Goal: Task Accomplishment & Management: Complete application form

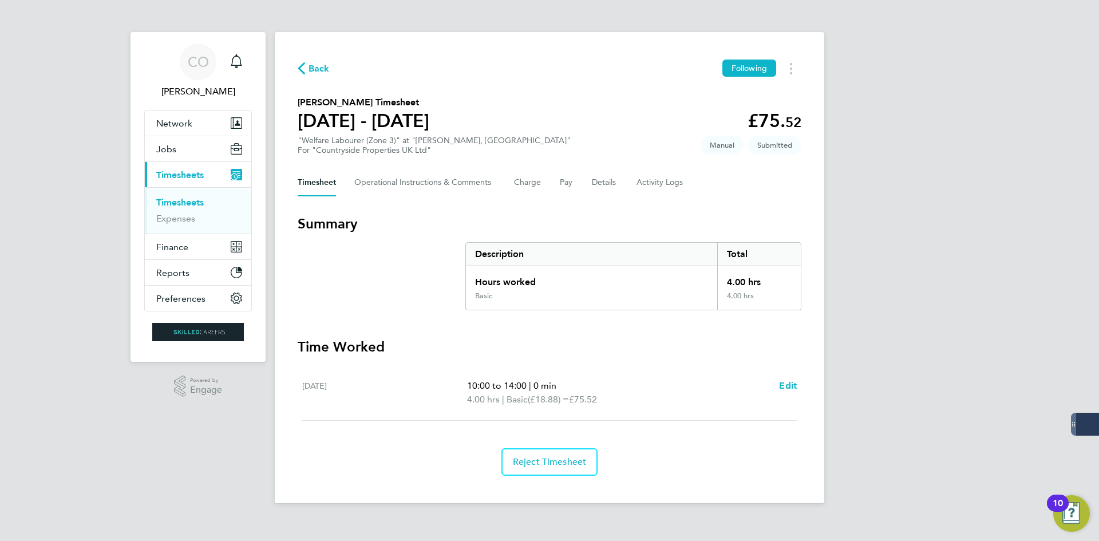
click at [323, 70] on span "Back" at bounding box center [318, 69] width 21 height 14
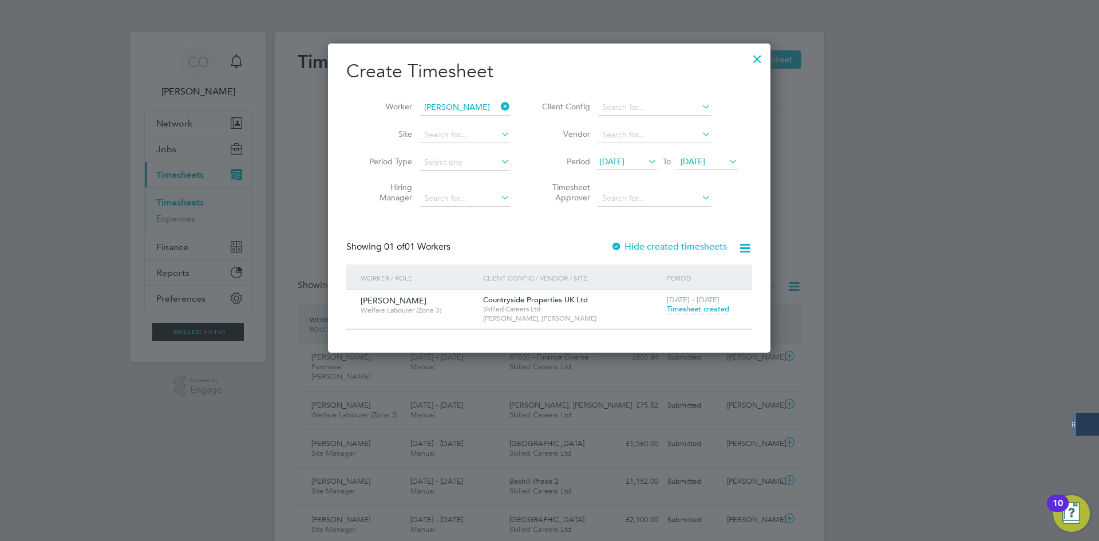
click at [695, 305] on span "Timesheet created" at bounding box center [698, 309] width 62 height 10
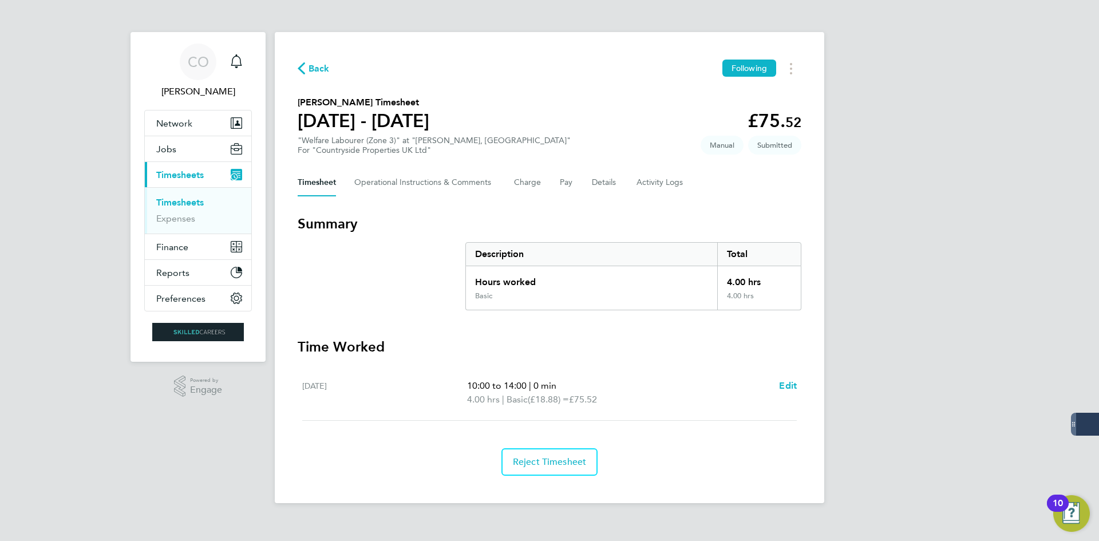
click at [513, 188] on div "Timesheet Operational Instructions & Comments Charge Pay Details Activity Logs" at bounding box center [550, 182] width 504 height 27
click at [527, 184] on button "Charge" at bounding box center [527, 182] width 27 height 27
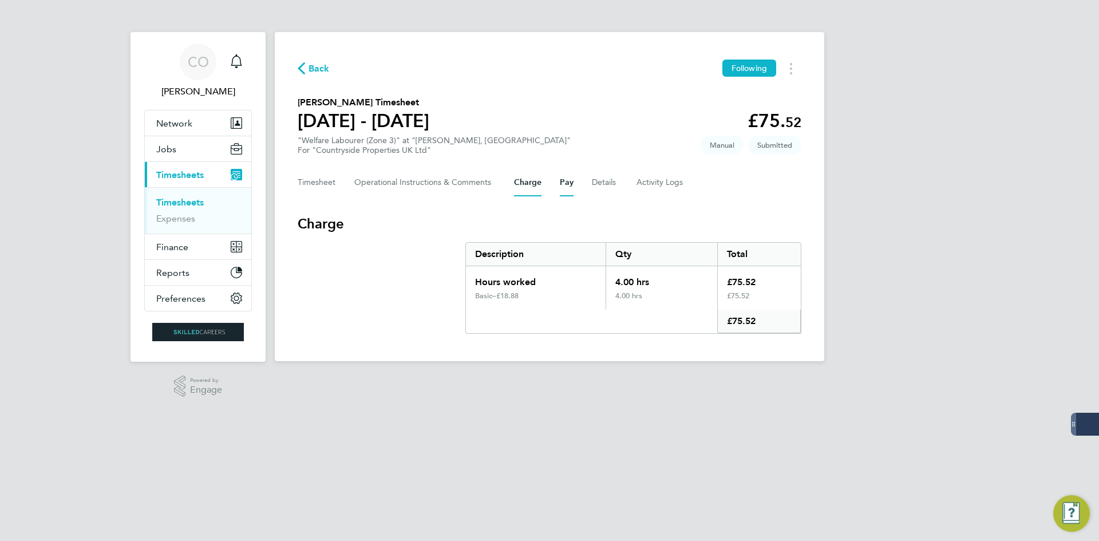
click at [560, 183] on button "Pay" at bounding box center [567, 182] width 14 height 27
click at [616, 190] on button "Details" at bounding box center [605, 182] width 26 height 27
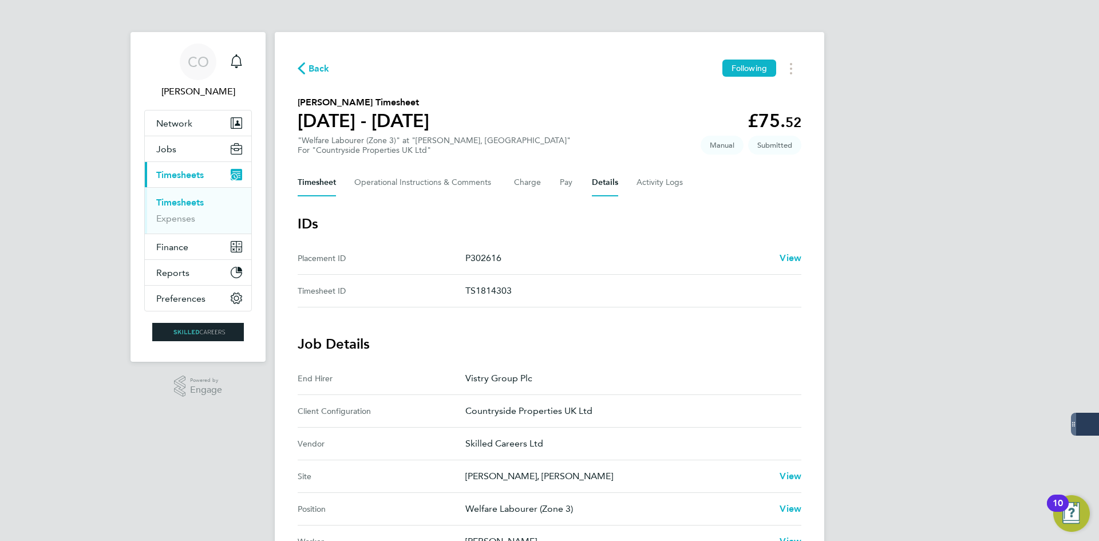
click at [299, 185] on button "Timesheet" at bounding box center [317, 182] width 38 height 27
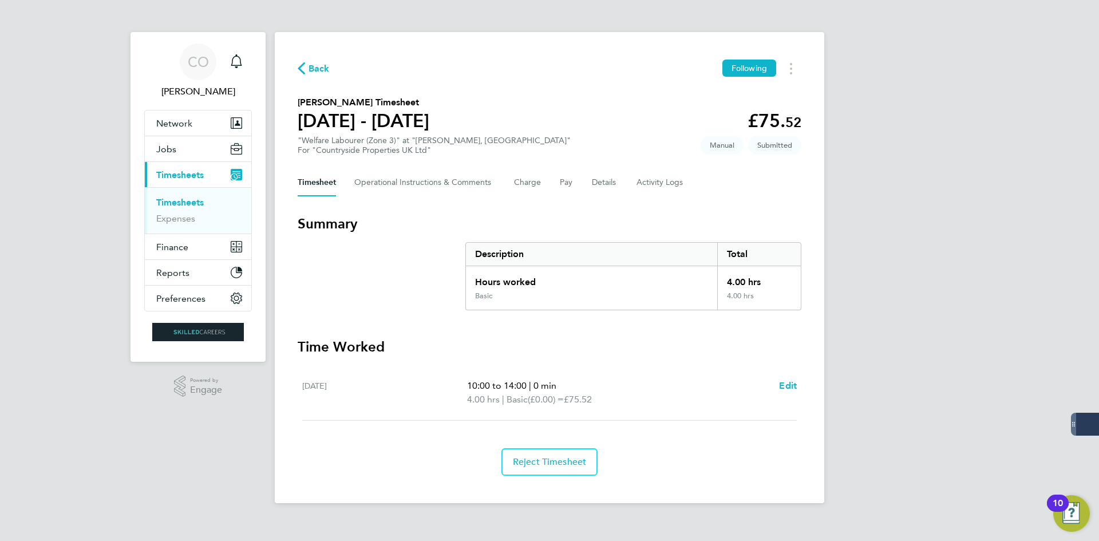
click at [324, 71] on span "Back" at bounding box center [318, 69] width 21 height 14
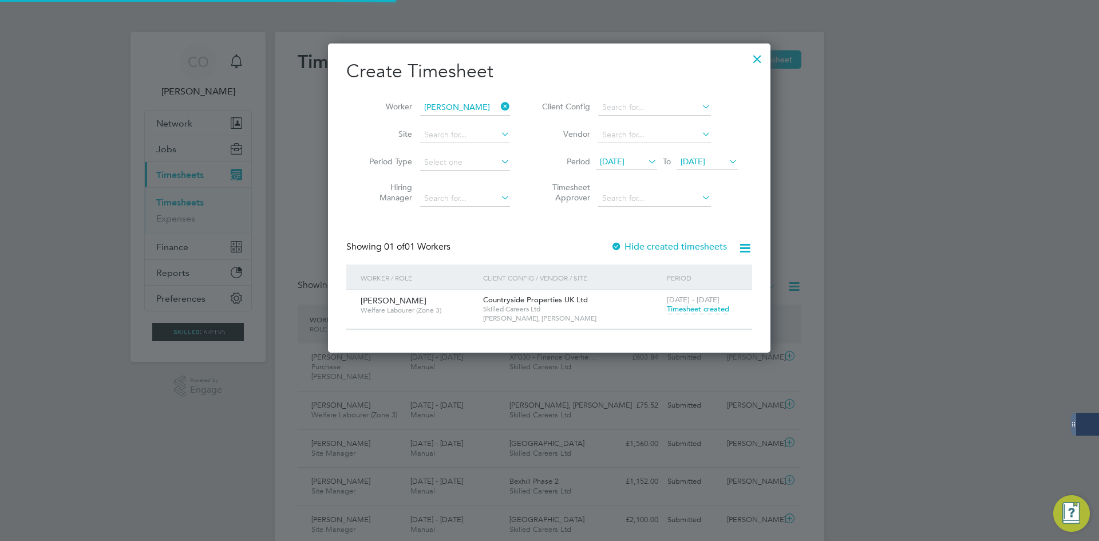
scroll to position [29, 100]
click at [682, 307] on span "Timesheet created" at bounding box center [698, 309] width 62 height 10
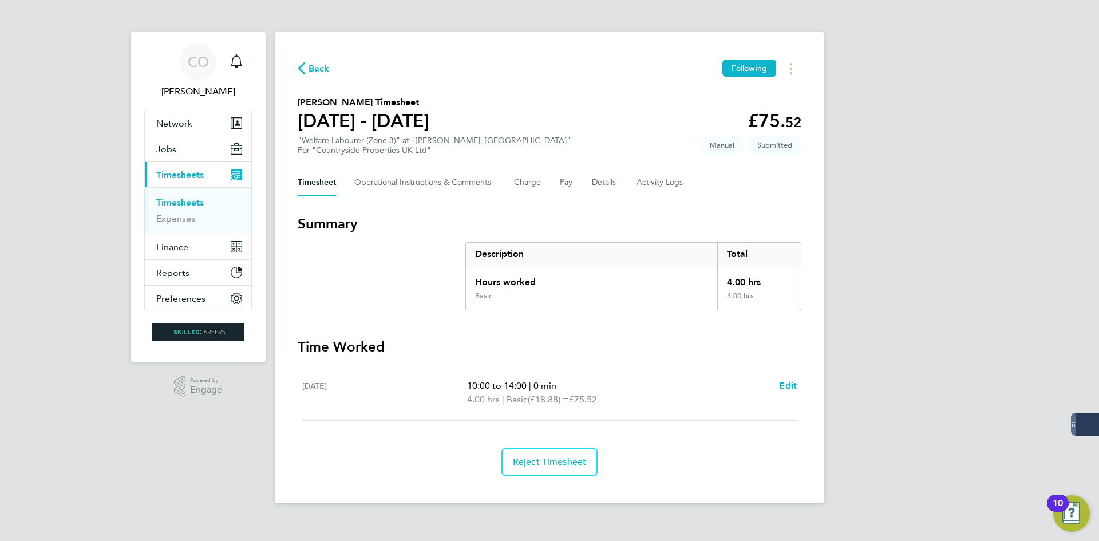
click at [323, 73] on span "Back" at bounding box center [318, 69] width 21 height 14
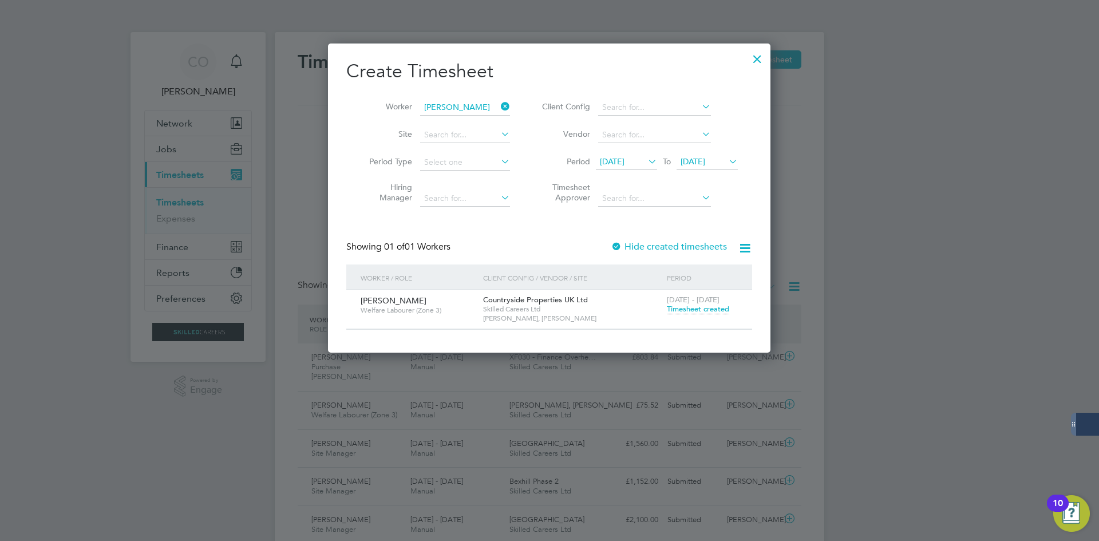
click at [691, 309] on span "Timesheet created" at bounding box center [698, 309] width 62 height 10
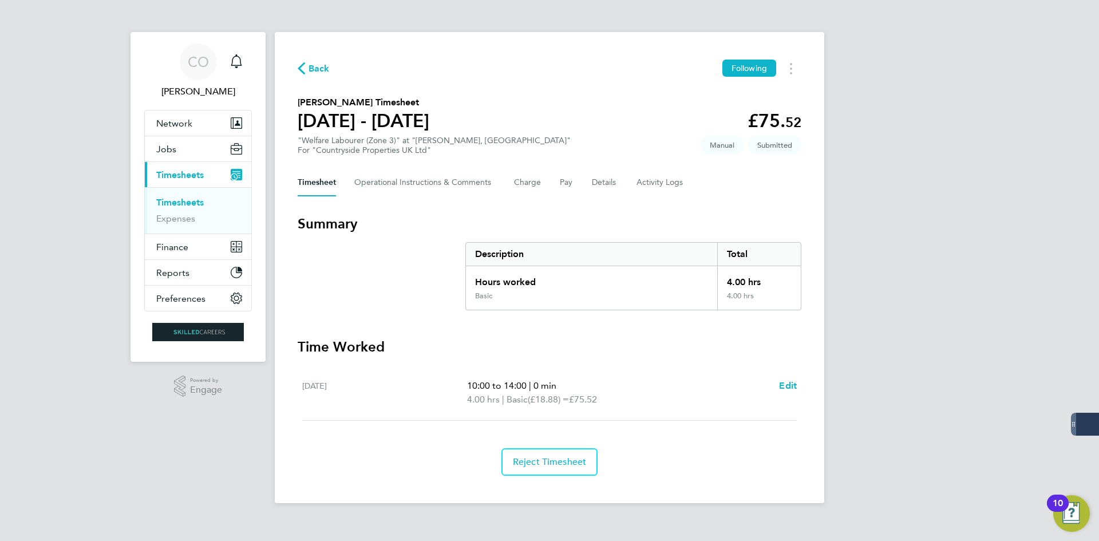
click at [311, 73] on span "Back" at bounding box center [318, 69] width 21 height 14
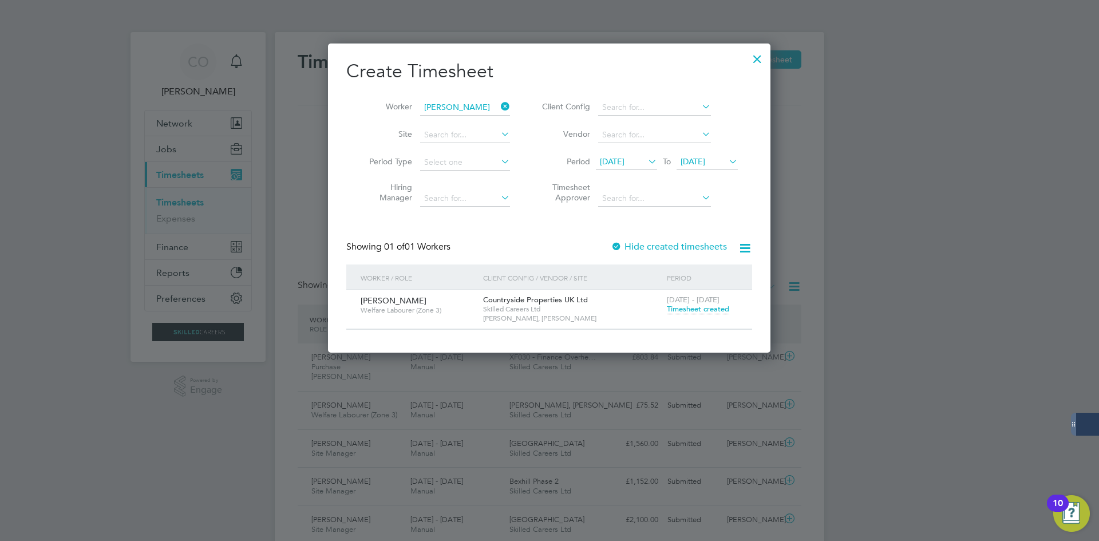
scroll to position [29, 100]
click at [702, 303] on span "[DATE] - [DATE]" at bounding box center [693, 300] width 53 height 10
click at [703, 307] on span "Timesheet created" at bounding box center [698, 309] width 62 height 10
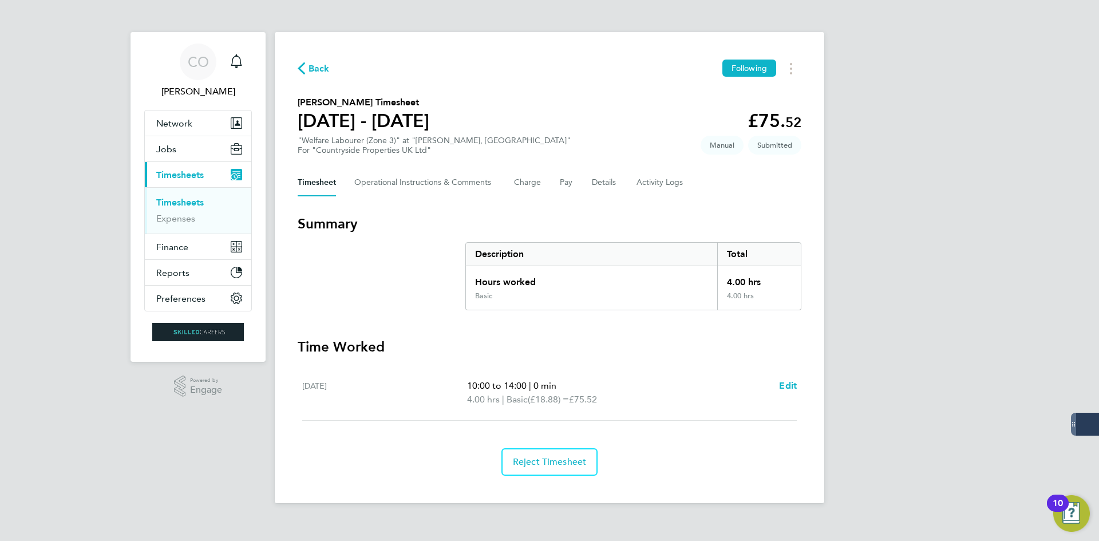
click at [317, 65] on span "Back" at bounding box center [318, 69] width 21 height 14
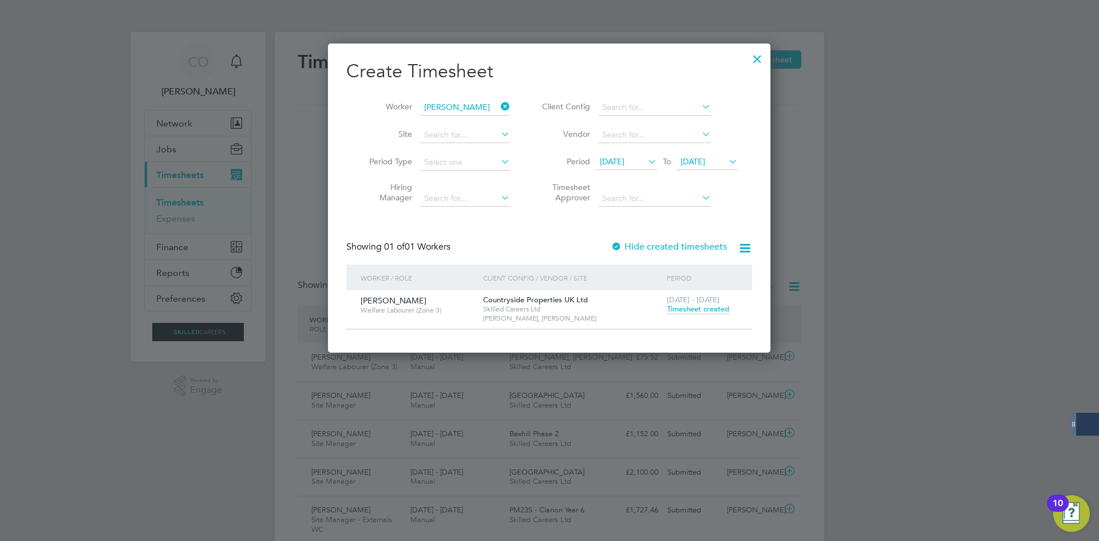
click at [147, 247] on div at bounding box center [549, 270] width 1099 height 541
click at [764, 57] on div at bounding box center [757, 56] width 21 height 21
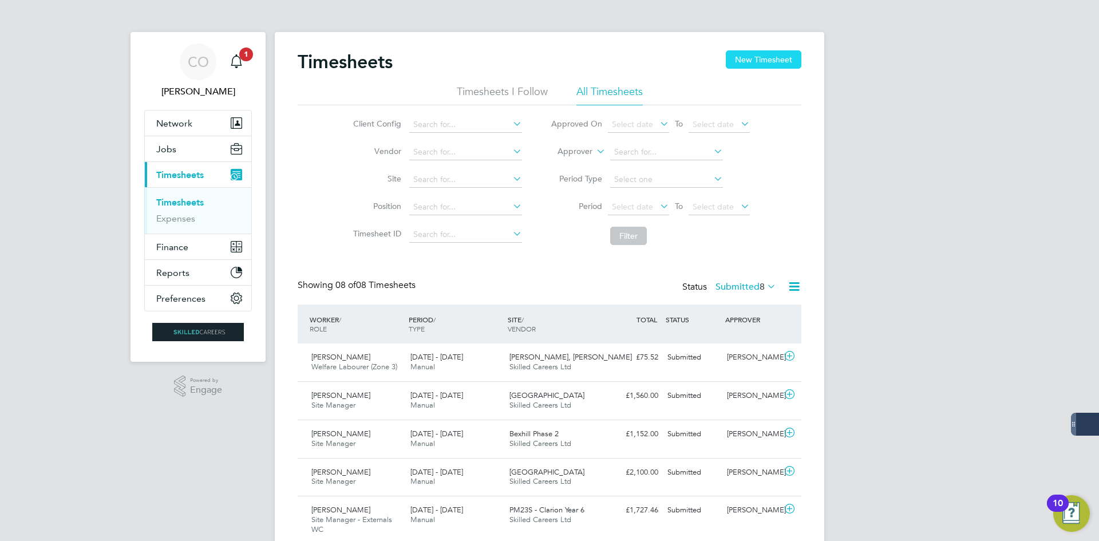
click at [738, 53] on button "New Timesheet" at bounding box center [764, 59] width 76 height 18
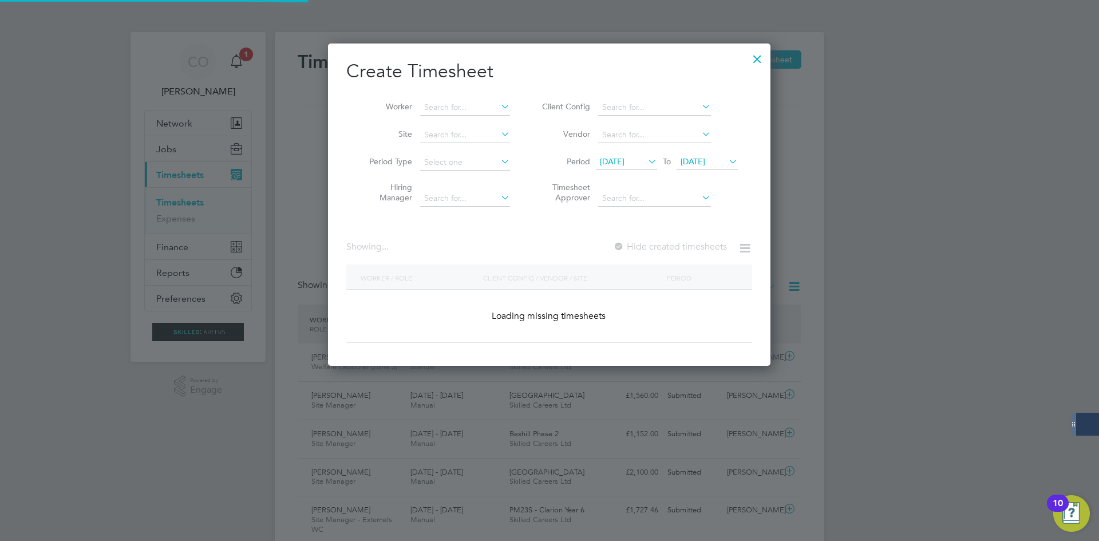
scroll to position [1902, 443]
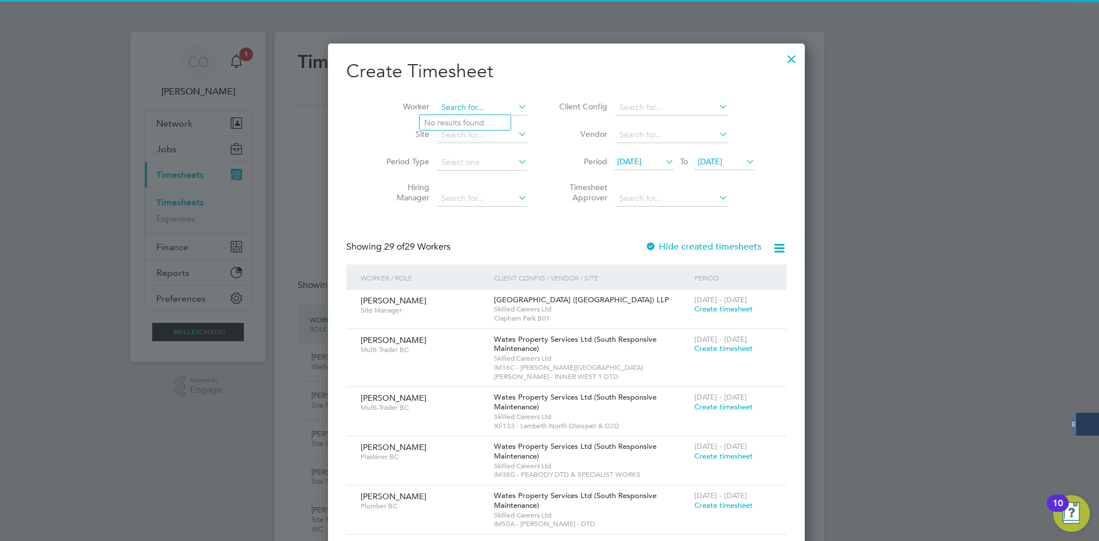
click at [478, 102] on input at bounding box center [482, 108] width 90 height 16
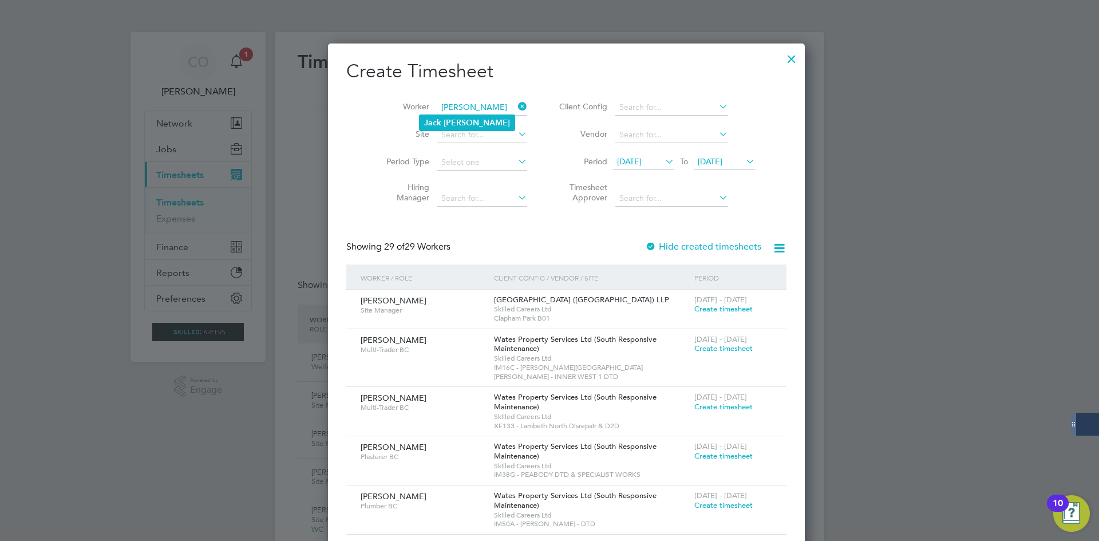
type input "[PERSON_NAME]"
click at [464, 117] on ul "[PERSON_NAME]" at bounding box center [467, 122] width 96 height 17
click at [656, 245] on label "Hide created timesheets" at bounding box center [703, 246] width 116 height 11
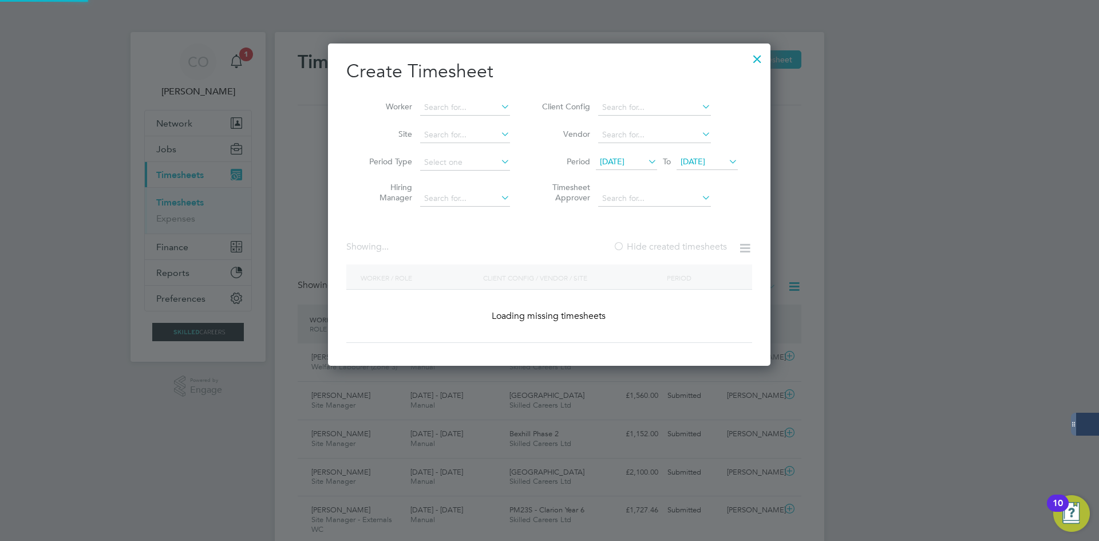
click at [656, 245] on label "Hide created timesheets" at bounding box center [670, 246] width 114 height 11
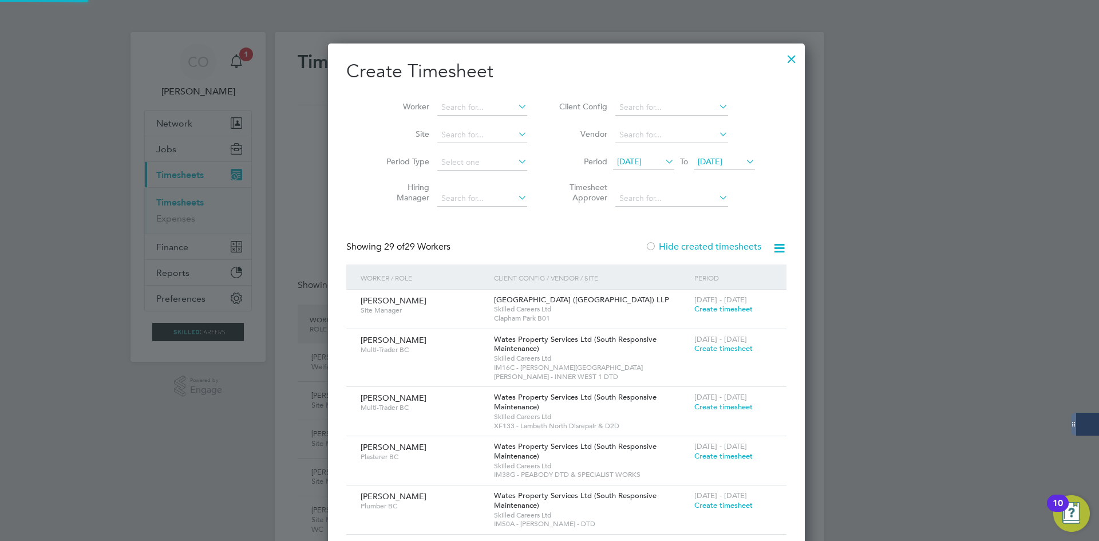
scroll to position [1902, 443]
drag, startPoint x: 452, startPoint y: 139, endPoint x: 458, endPoint y: 140, distance: 6.5
click at [453, 140] on input at bounding box center [482, 135] width 90 height 16
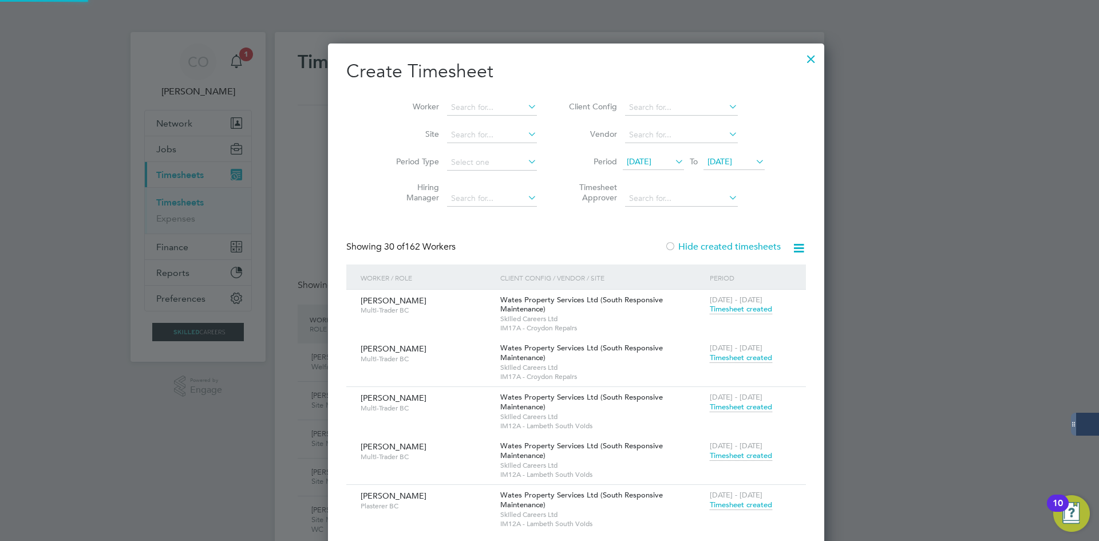
scroll to position [3199, 443]
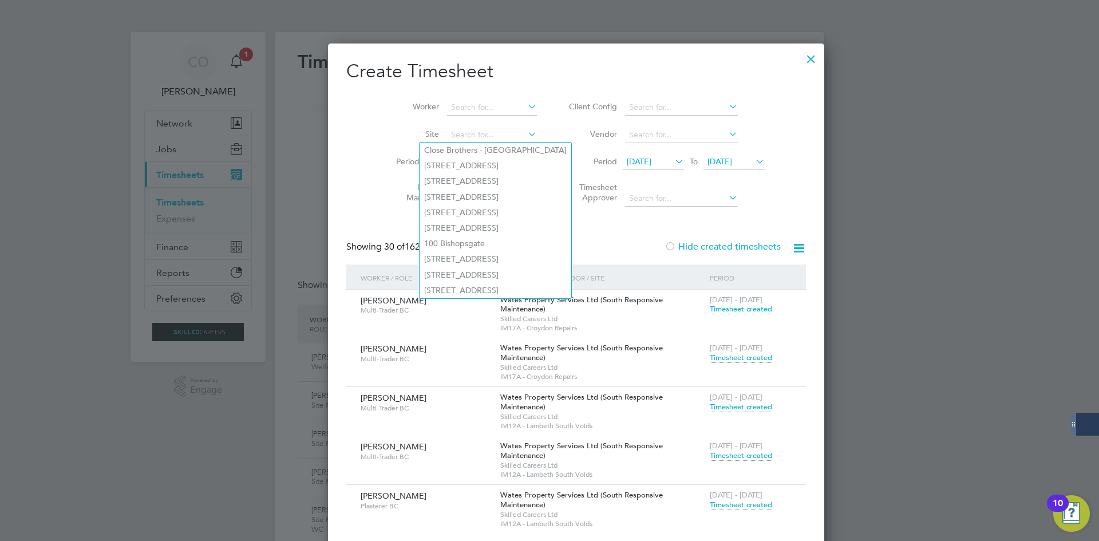
click at [387, 139] on label "Site" at bounding box center [413, 134] width 52 height 10
